Goal: Task Accomplishment & Management: Use online tool/utility

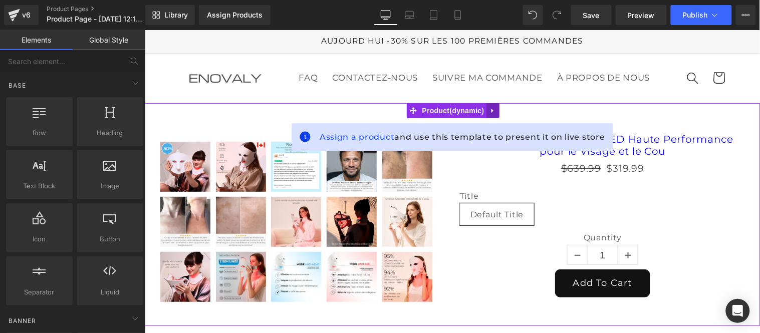
click at [495, 114] on icon at bounding box center [492, 110] width 7 height 8
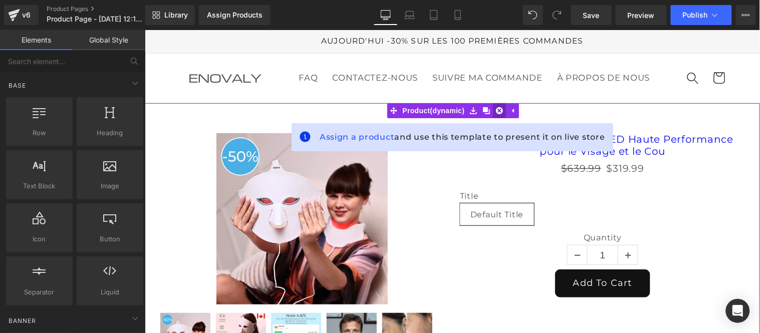
click at [501, 118] on link at bounding box center [499, 110] width 13 height 15
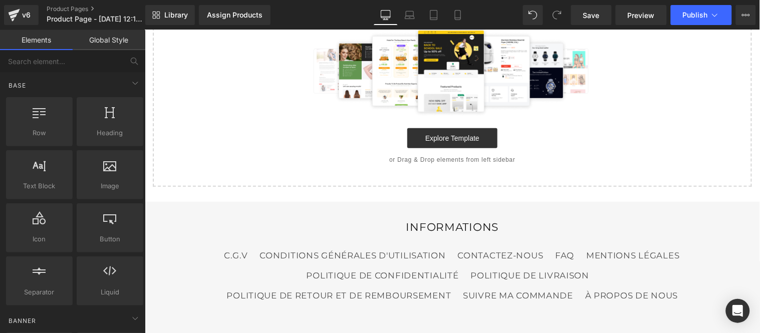
scroll to position [167, 0]
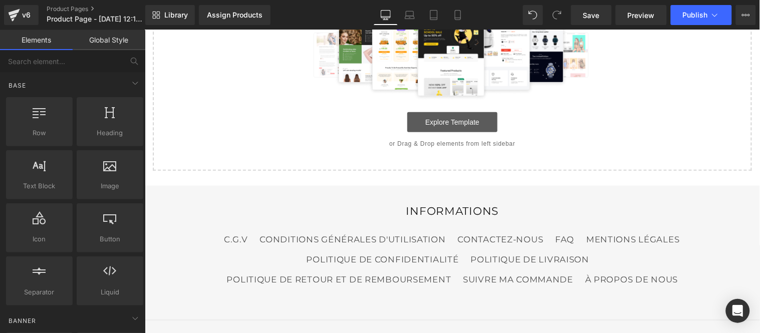
click at [436, 132] on link "Explore Template" at bounding box center [452, 122] width 90 height 20
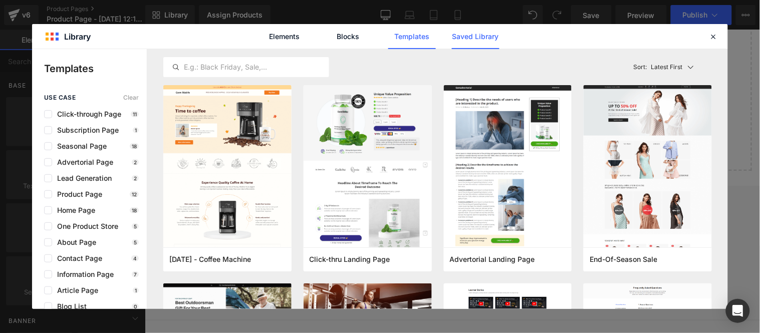
click at [484, 42] on link "Saved Library" at bounding box center [476, 36] width 48 height 25
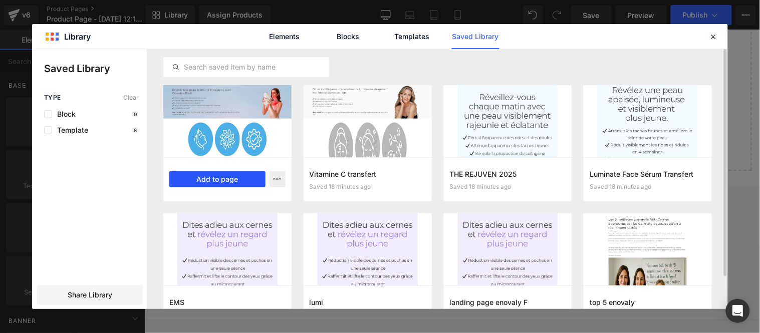
click at [223, 181] on button "Add to page" at bounding box center [217, 179] width 96 height 16
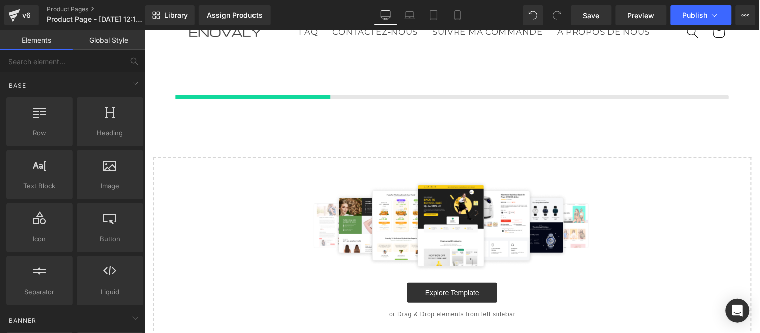
scroll to position [44, 0]
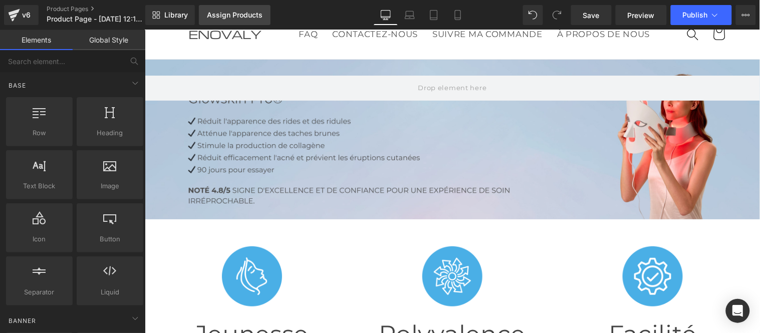
click at [246, 15] on div "Assign Products" at bounding box center [235, 15] width 56 height 8
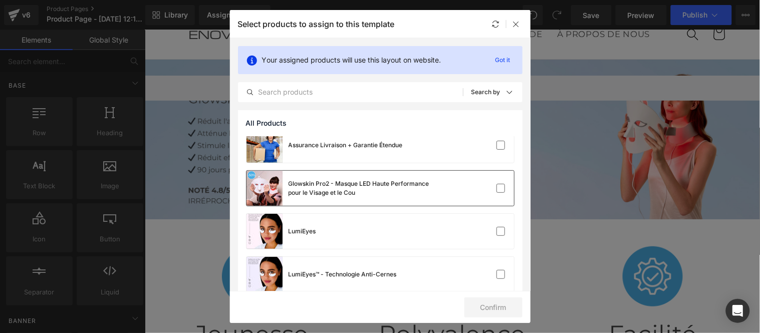
scroll to position [0, 0]
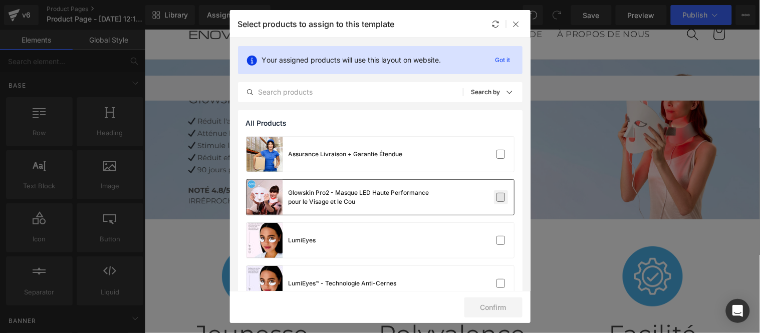
click at [497, 198] on label at bounding box center [501, 197] width 9 height 9
click at [501, 197] on input "checkbox" at bounding box center [501, 197] width 0 height 0
click at [503, 308] on button "Confirm" at bounding box center [493, 308] width 58 height 20
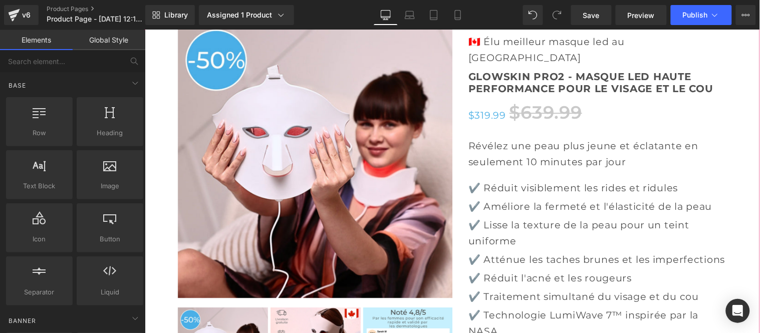
scroll to position [3607, 0]
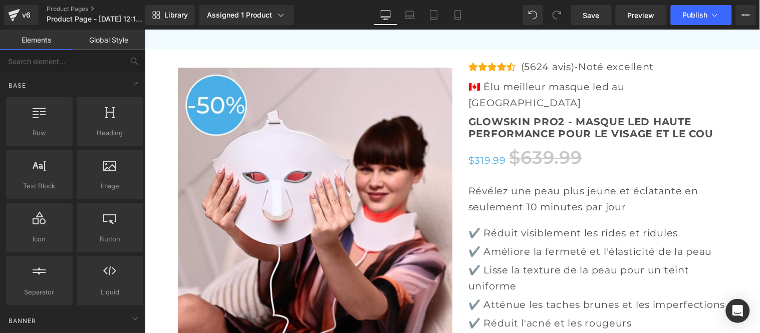
click at [109, 38] on link "Global Style" at bounding box center [109, 40] width 73 height 20
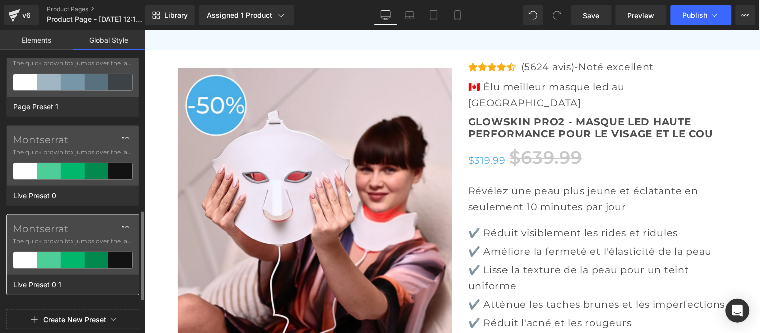
scroll to position [167, 0]
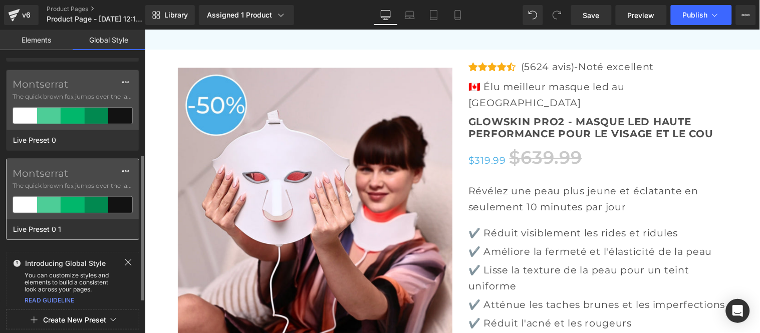
click at [78, 173] on label "Montserrat" at bounding box center [73, 173] width 120 height 12
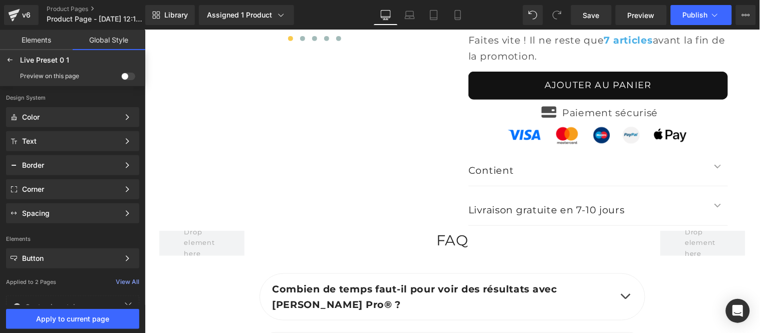
scroll to position [3941, 0]
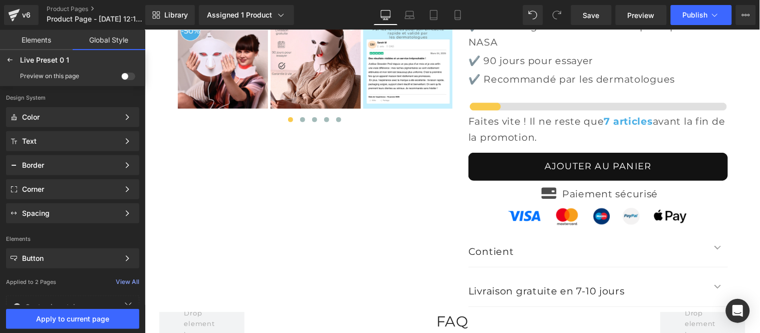
click at [123, 77] on span at bounding box center [128, 77] width 14 height 8
click at [121, 78] on input "checkbox" at bounding box center [121, 78] width 0 height 0
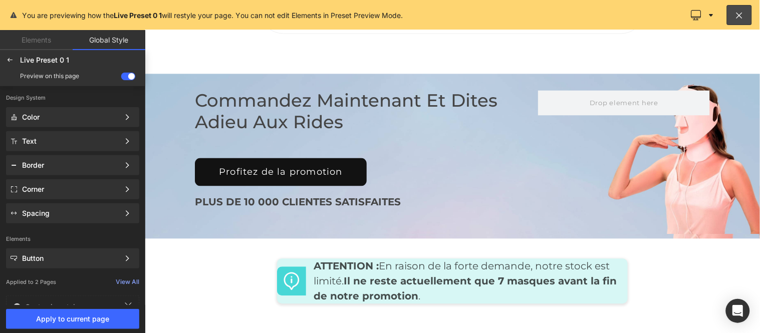
scroll to position [4372, 0]
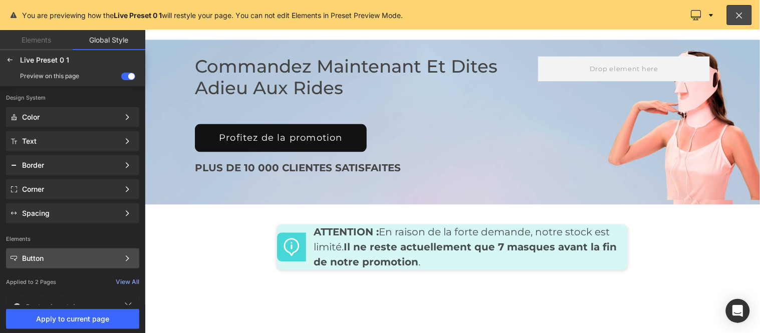
click at [95, 151] on div "Button Color Style Define a color palette and apply it to your pages 1 of 3 Next" at bounding box center [72, 141] width 133 height 20
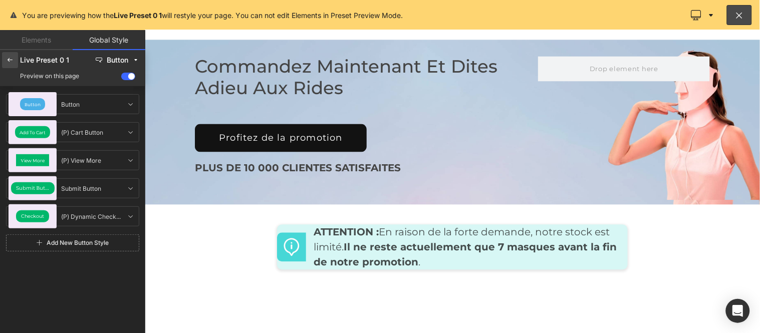
click at [14, 60] on div at bounding box center [10, 60] width 16 height 16
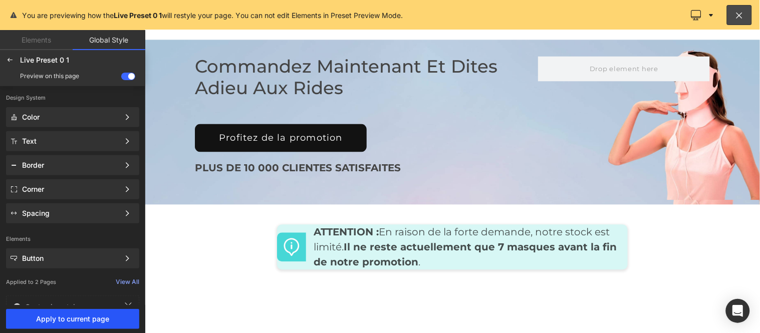
click at [93, 322] on span "Apply to current page" at bounding box center [72, 319] width 121 height 8
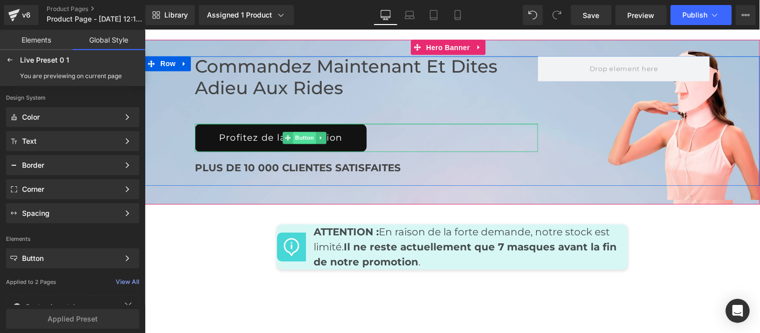
click at [296, 143] on span "Button" at bounding box center [304, 138] width 23 height 12
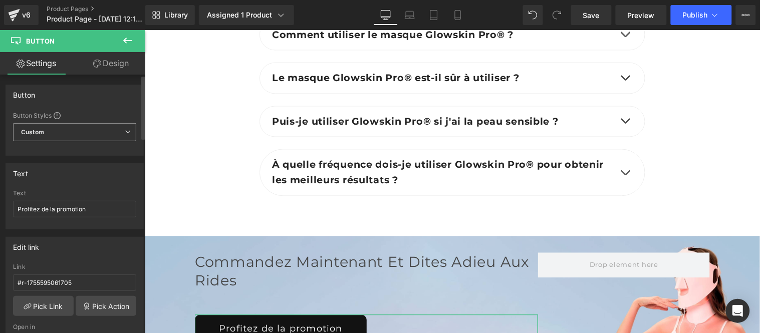
click at [99, 128] on span "Custom" at bounding box center [74, 132] width 123 height 18
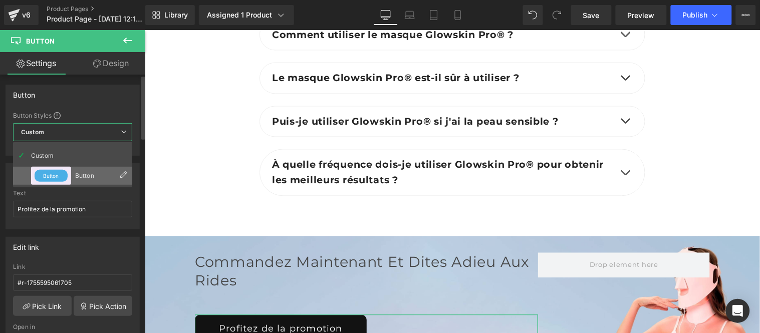
click at [61, 173] on button "Button" at bounding box center [51, 176] width 33 height 12
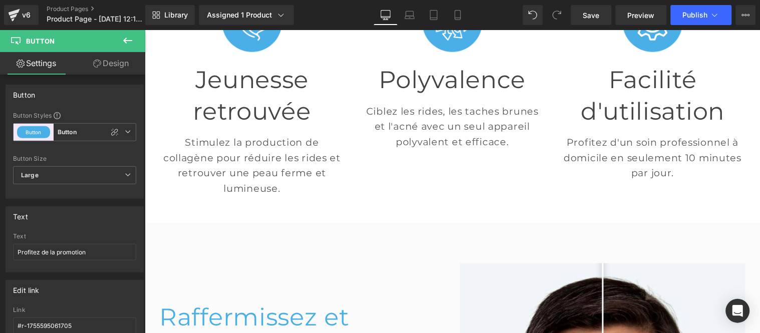
scroll to position [278, 0]
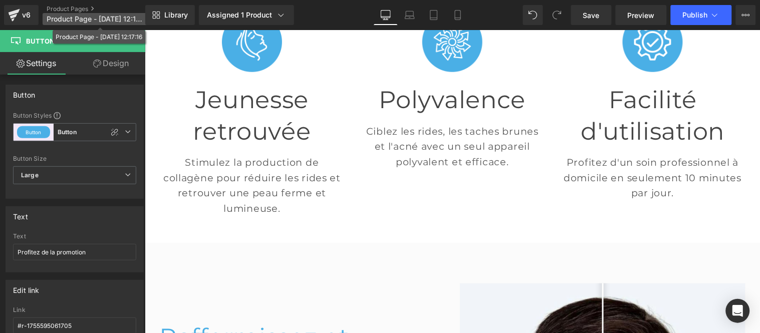
click at [87, 16] on span "Product Page - [DATE] 12:17:16" at bounding box center [95, 19] width 96 height 8
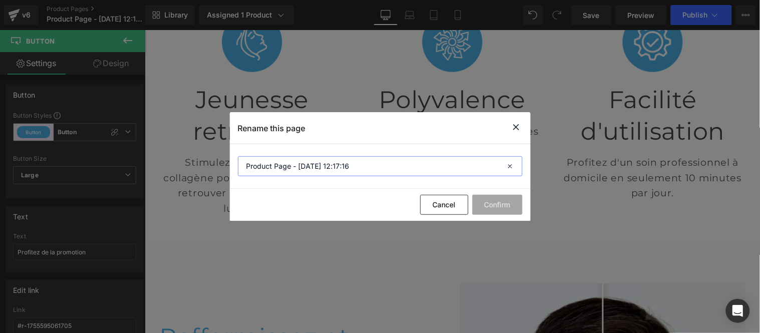
click at [352, 170] on input "Product Page - [DATE] 12:17:16" at bounding box center [380, 166] width 285 height 20
type input "Masque LED"
click at [493, 203] on button "Confirm" at bounding box center [497, 205] width 50 height 20
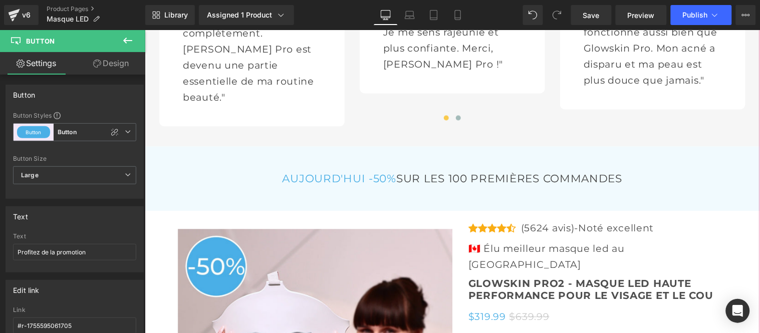
scroll to position [3451, 0]
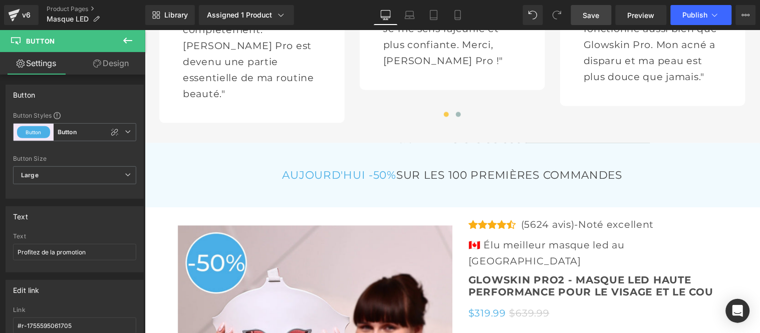
drag, startPoint x: 587, startPoint y: 15, endPoint x: 549, endPoint y: 4, distance: 39.6
click at [587, 15] on span "Save" at bounding box center [591, 15] width 17 height 11
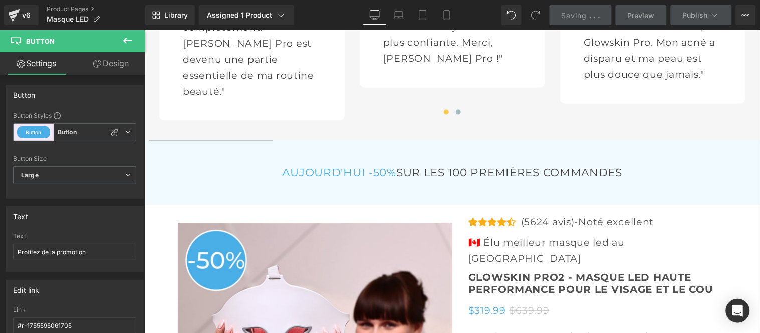
scroll to position [3396, 0]
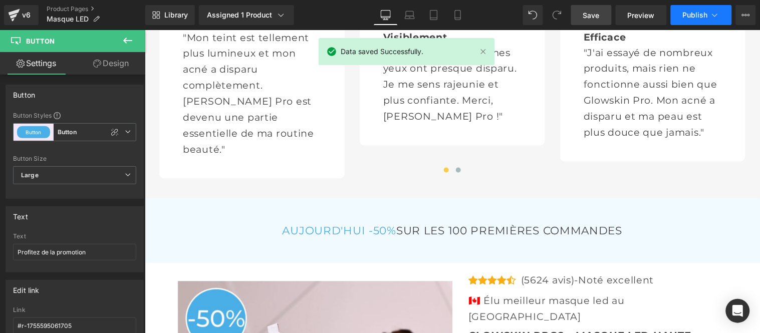
click at [695, 11] on span "Publish" at bounding box center [695, 15] width 25 height 8
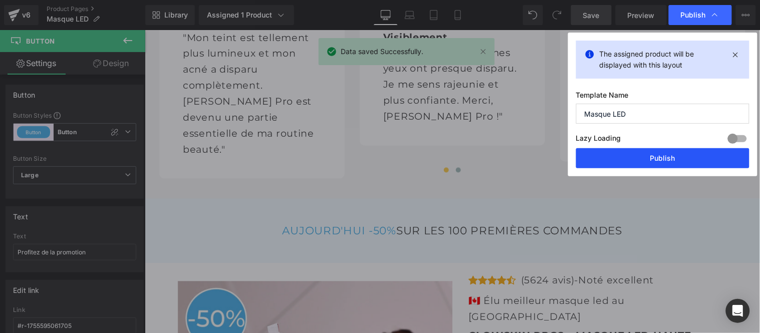
click at [649, 158] on button "Publish" at bounding box center [662, 158] width 173 height 20
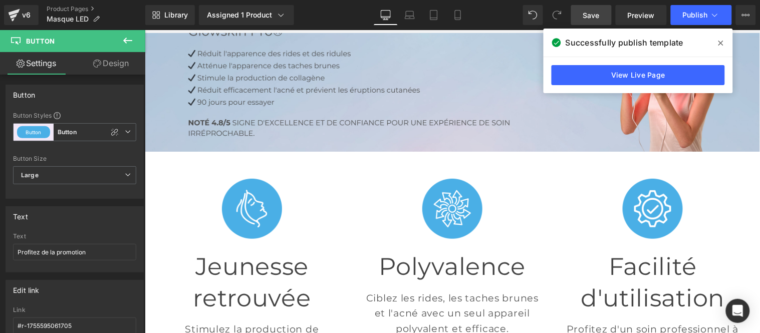
scroll to position [0, 0]
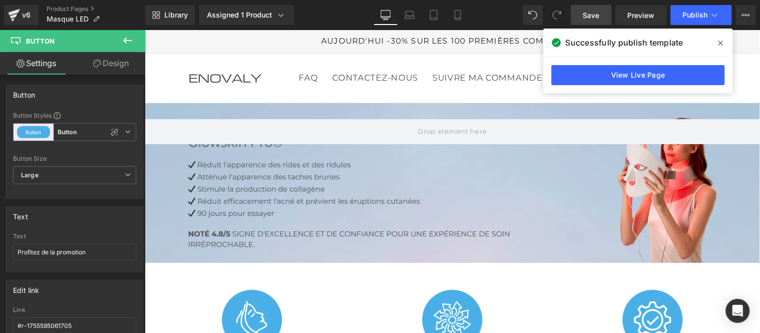
drag, startPoint x: 721, startPoint y: 42, endPoint x: 416, endPoint y: 72, distance: 306.1
click at [721, 42] on icon at bounding box center [721, 43] width 5 height 8
